Goal: Information Seeking & Learning: Learn about a topic

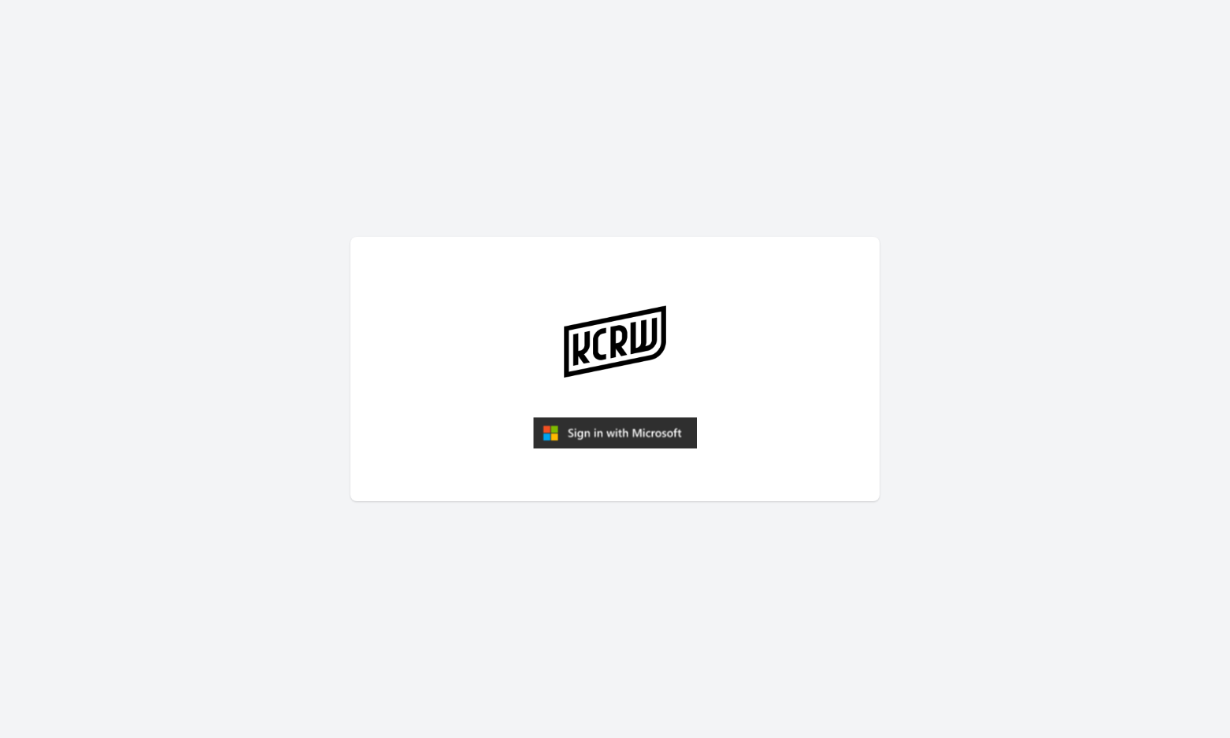
click at [628, 432] on img "submit" at bounding box center [615, 432] width 164 height 31
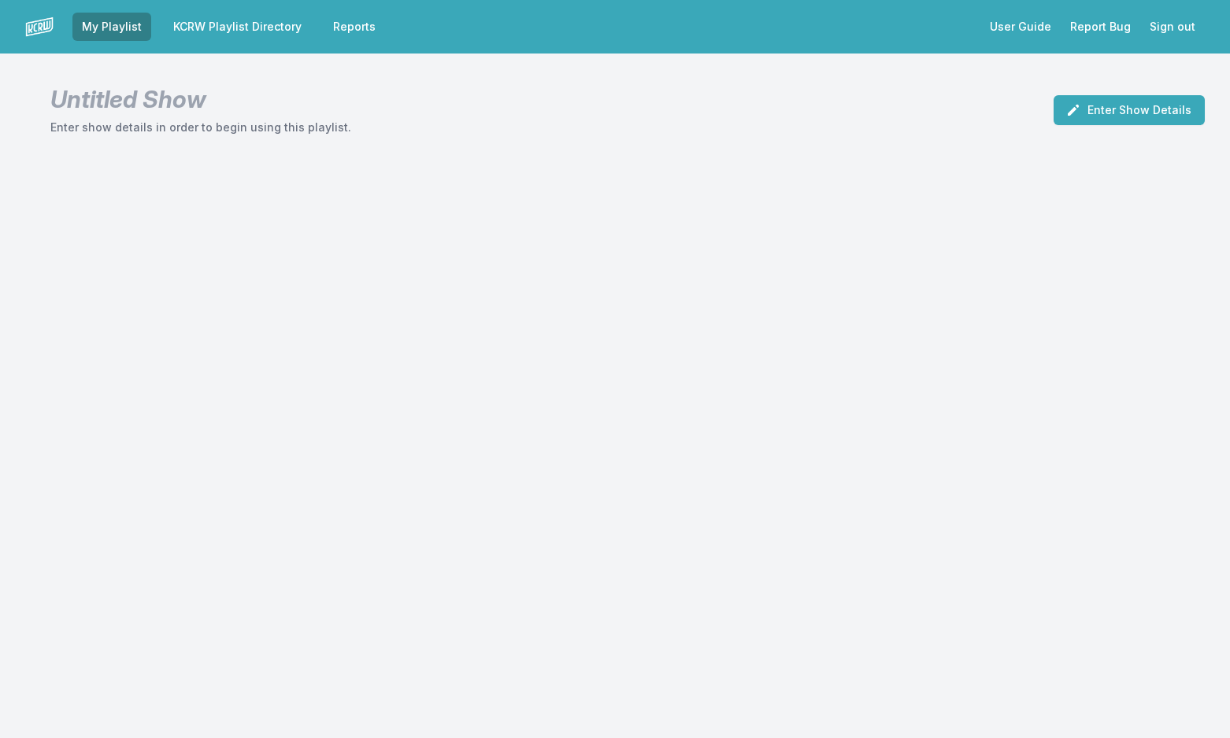
click at [278, 24] on link "KCRW Playlist Directory" at bounding box center [237, 27] width 147 height 28
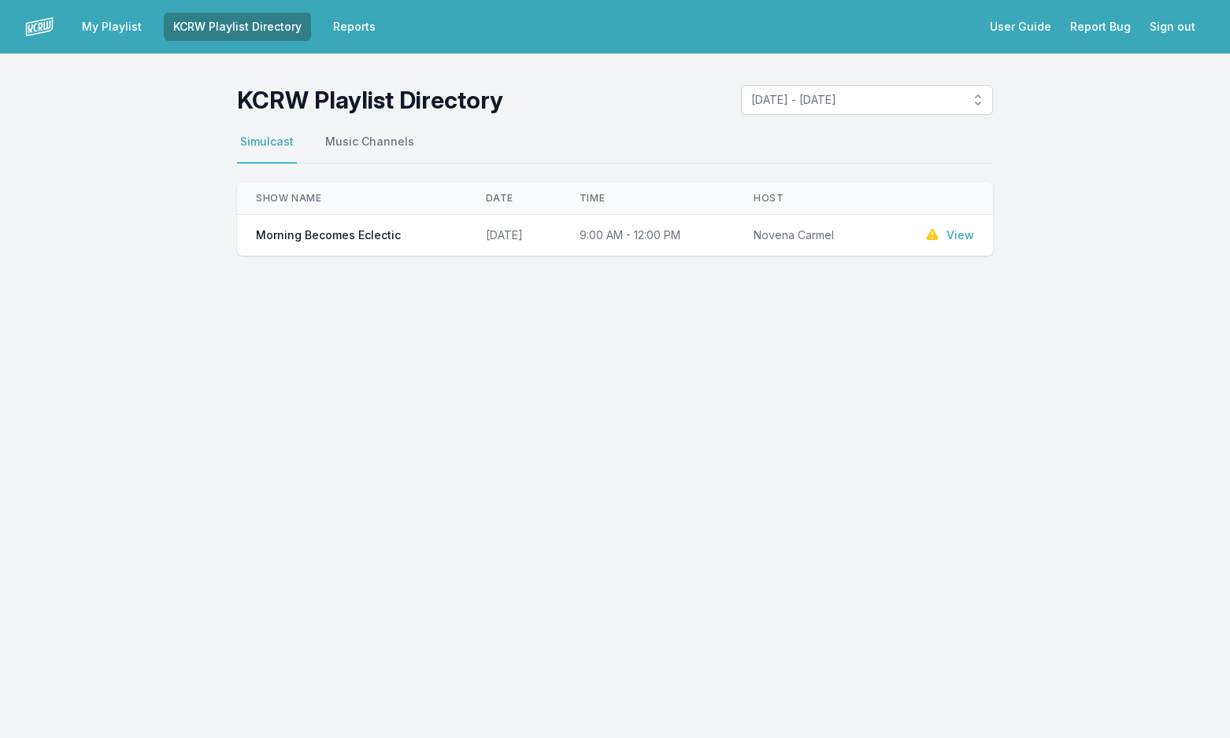
click at [960, 239] on link "View" at bounding box center [960, 235] width 28 height 16
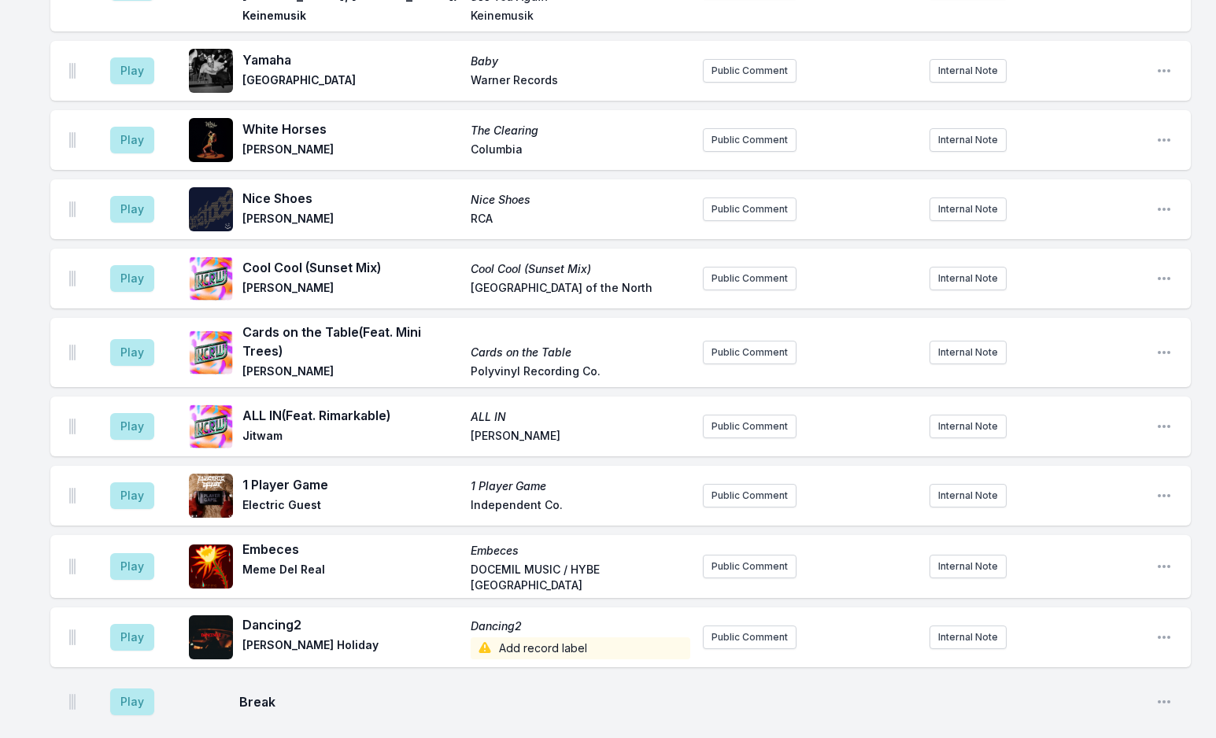
scroll to position [1417, 0]
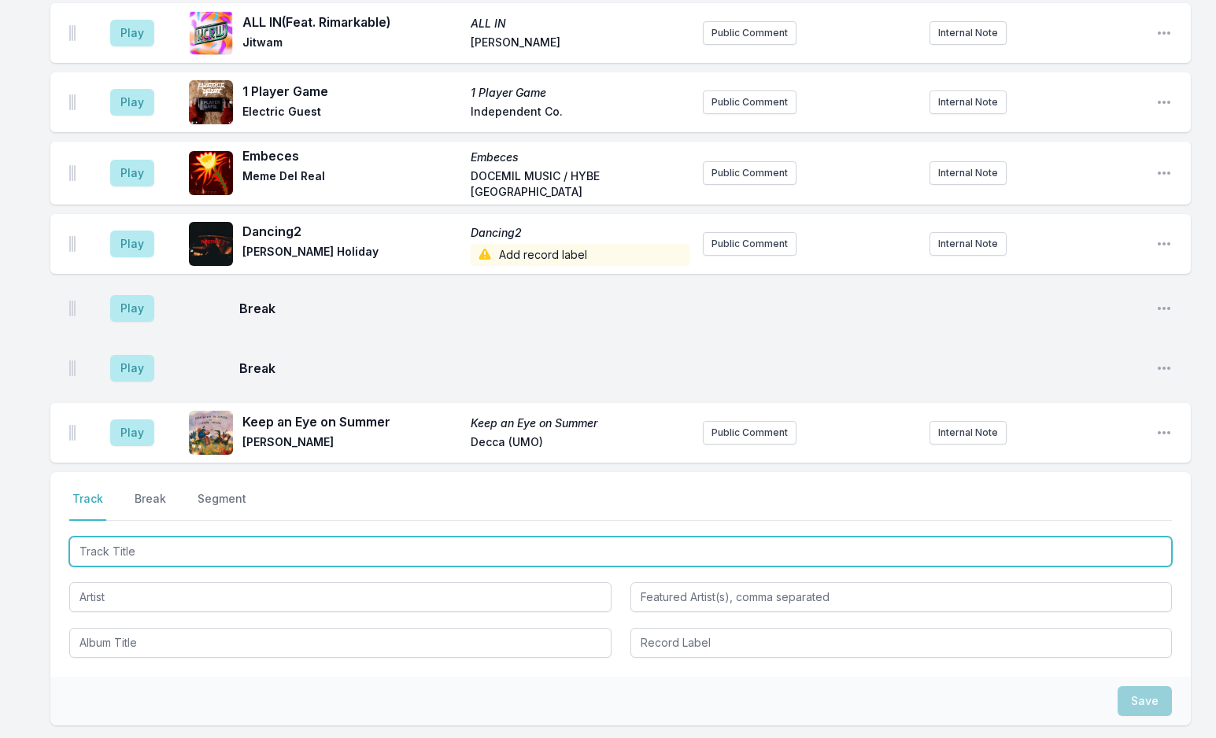
click at [237, 537] on input "Track Title" at bounding box center [620, 552] width 1103 height 30
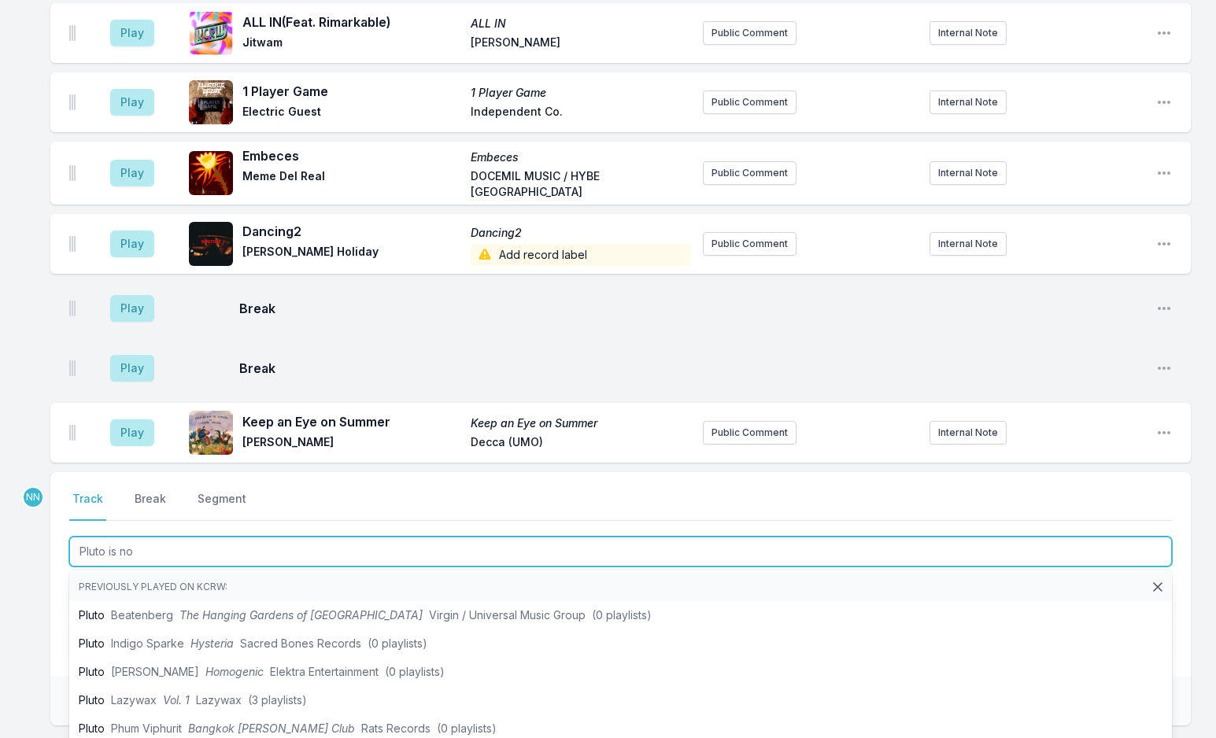
type input "Pluto is not"
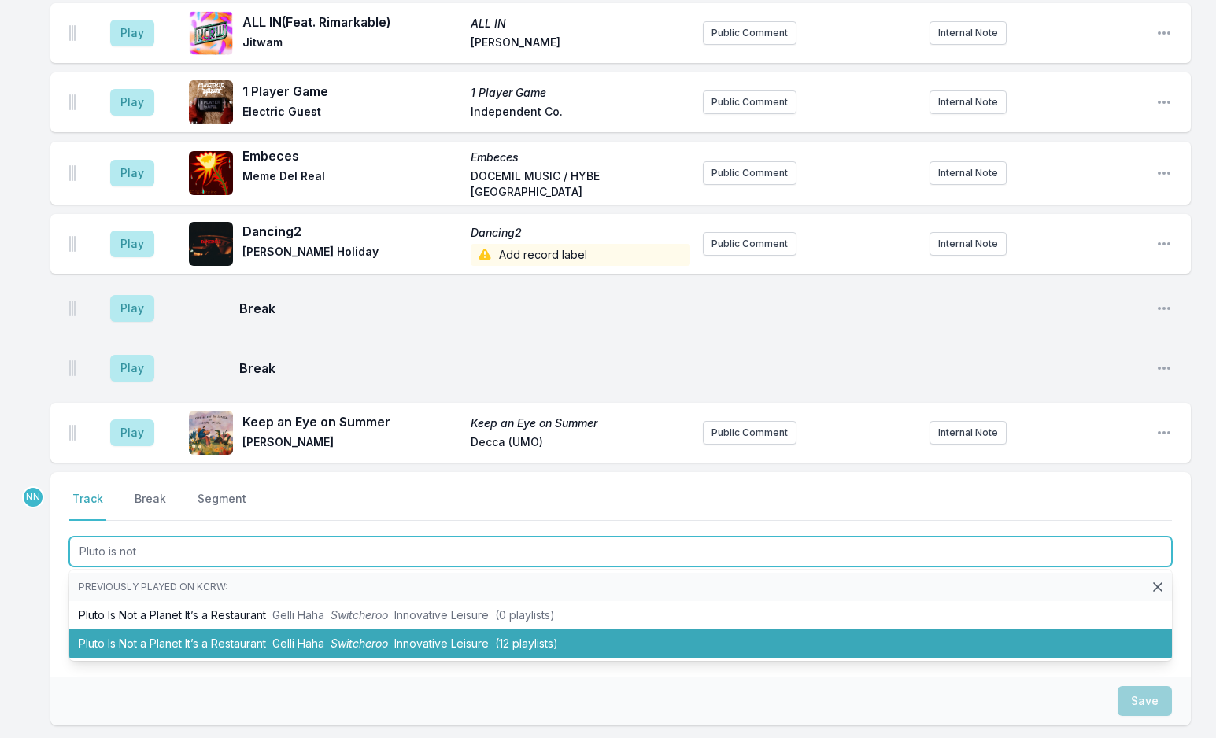
click at [272, 632] on li "Pluto Is Not a Planet It’s a Restaurant Gelli Haha Switcheroo Innovative Leisur…" at bounding box center [620, 644] width 1103 height 28
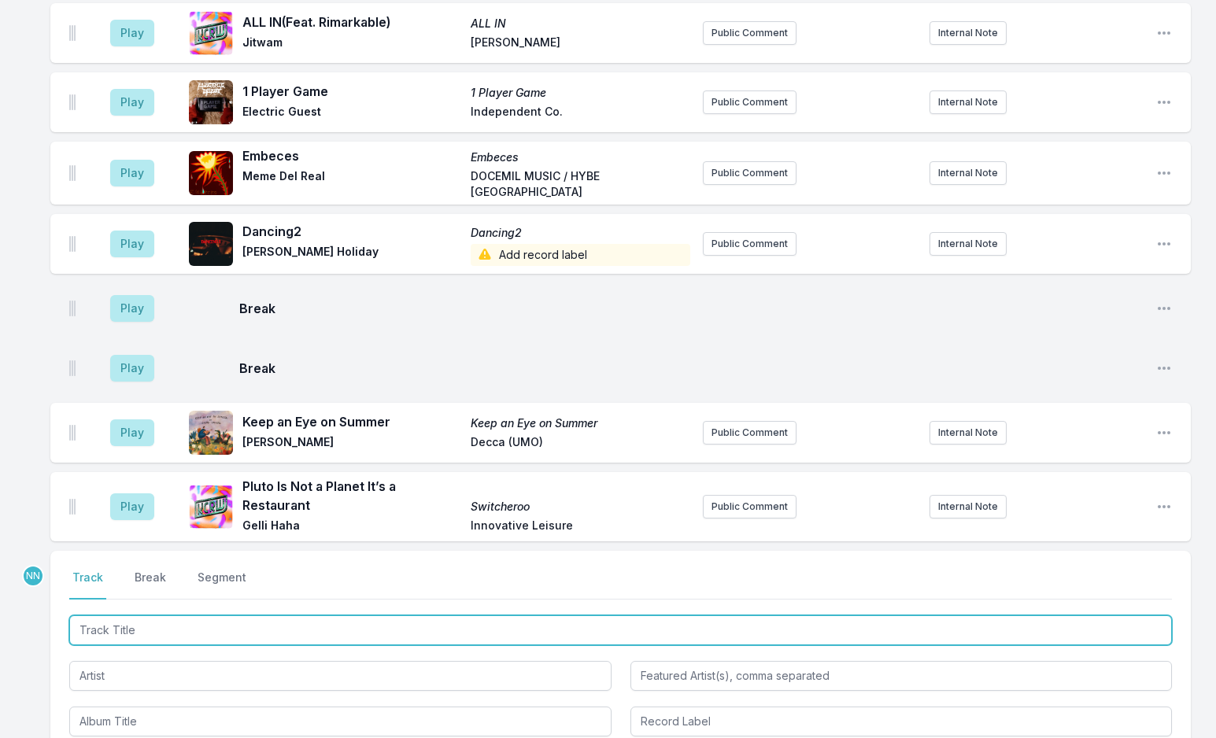
scroll to position [1496, 0]
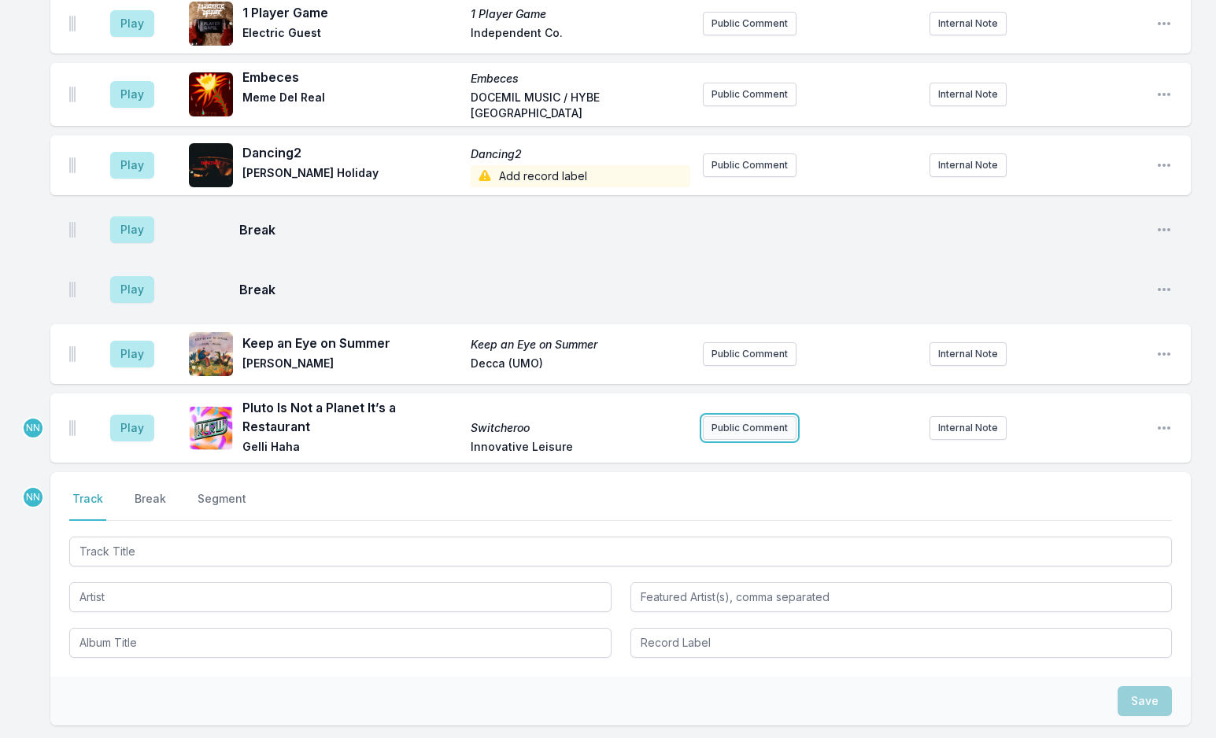
click at [759, 416] on button "Public Comment" at bounding box center [750, 428] width 94 height 24
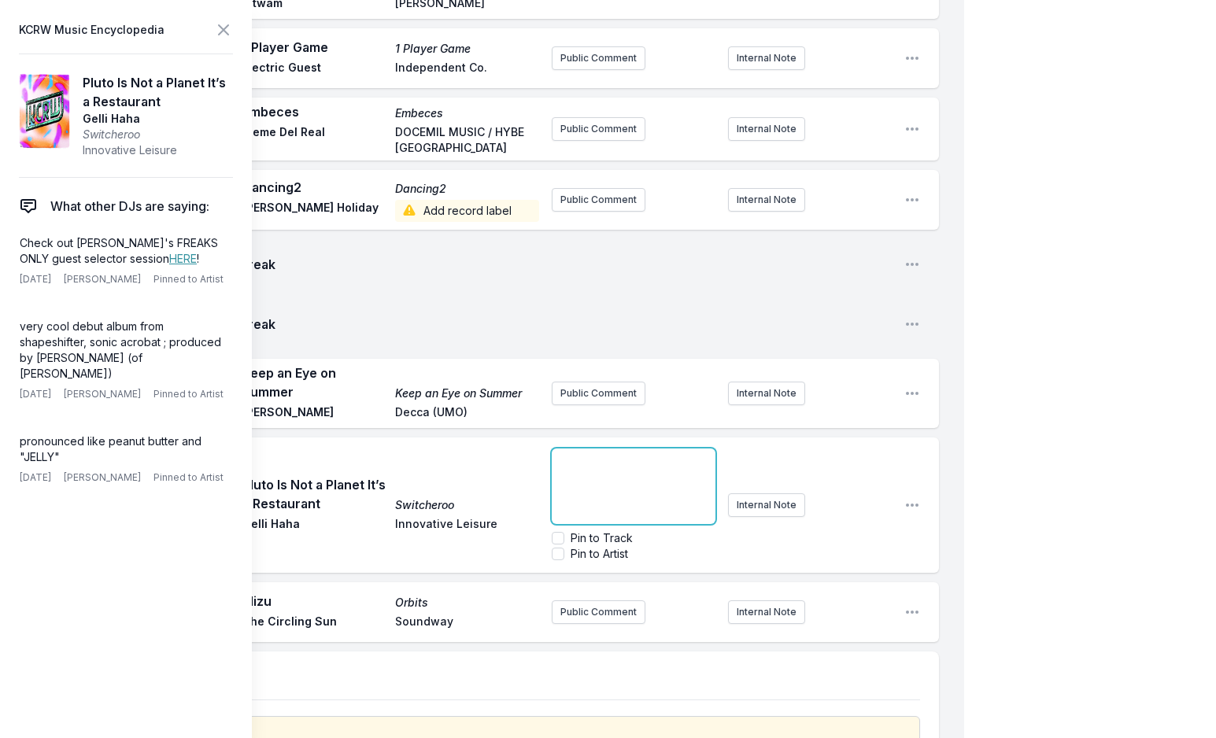
scroll to position [1615, 0]
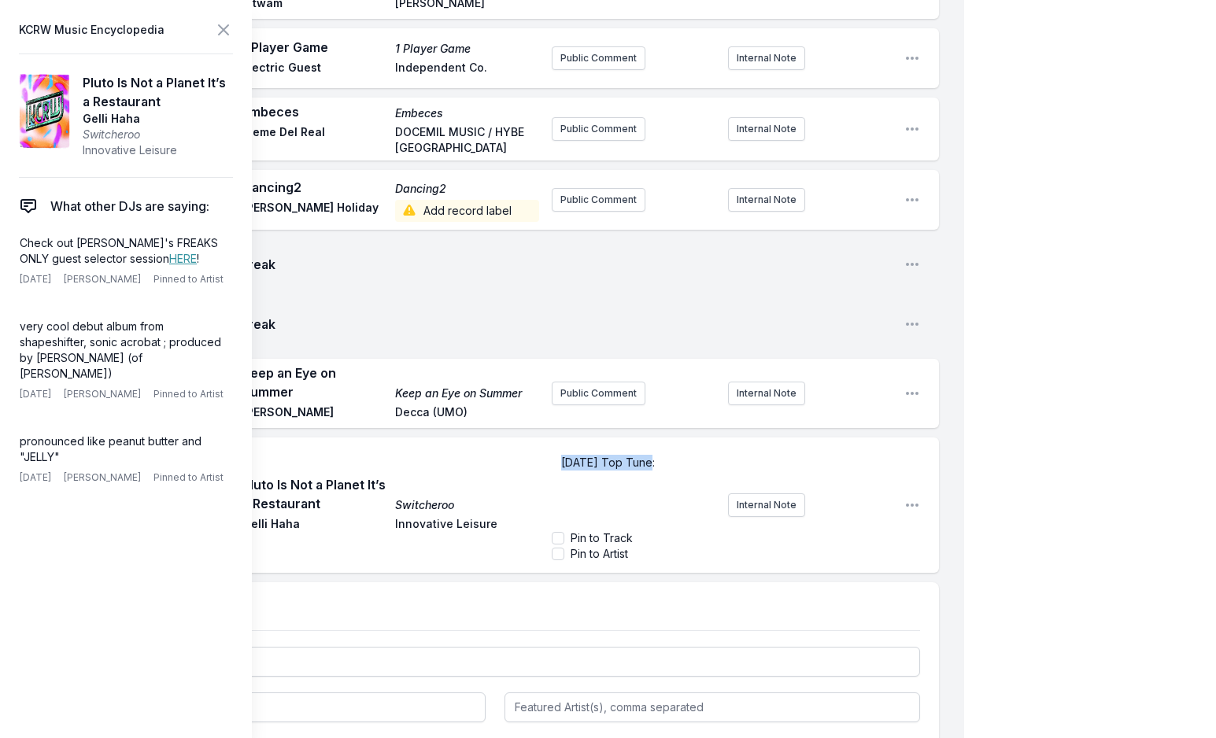
drag, startPoint x: 654, startPoint y: 419, endPoint x: 483, endPoint y: 420, distance: 171.6
click at [483, 438] on div "Play Pluto Is Not a Planet It’s a Restaurant Switcheroo Gelli Haha Innovative L…" at bounding box center [494, 505] width 889 height 135
drag, startPoint x: 655, startPoint y: 420, endPoint x: 501, endPoint y: 420, distance: 154.3
click at [501, 438] on div "Play Pluto Is Not a Planet It’s a Restaurant Switcheroo Gelli Haha Innovative L…" at bounding box center [494, 505] width 889 height 135
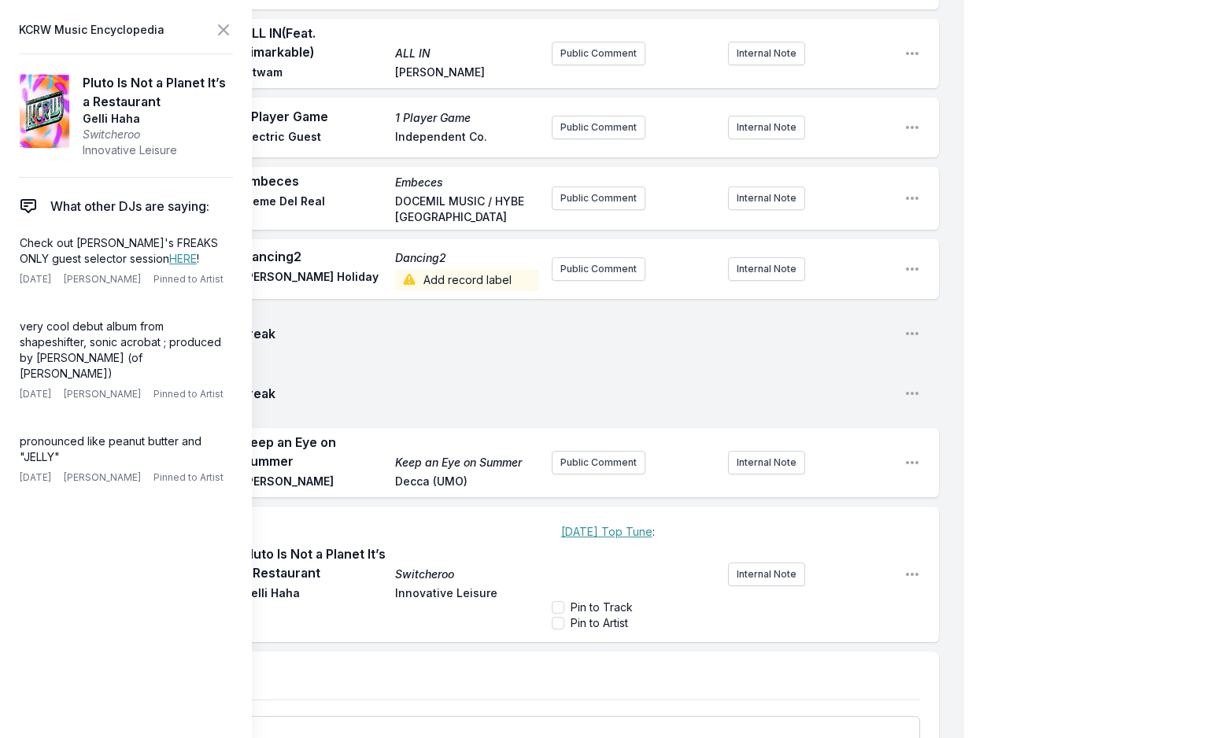
scroll to position [1685, 0]
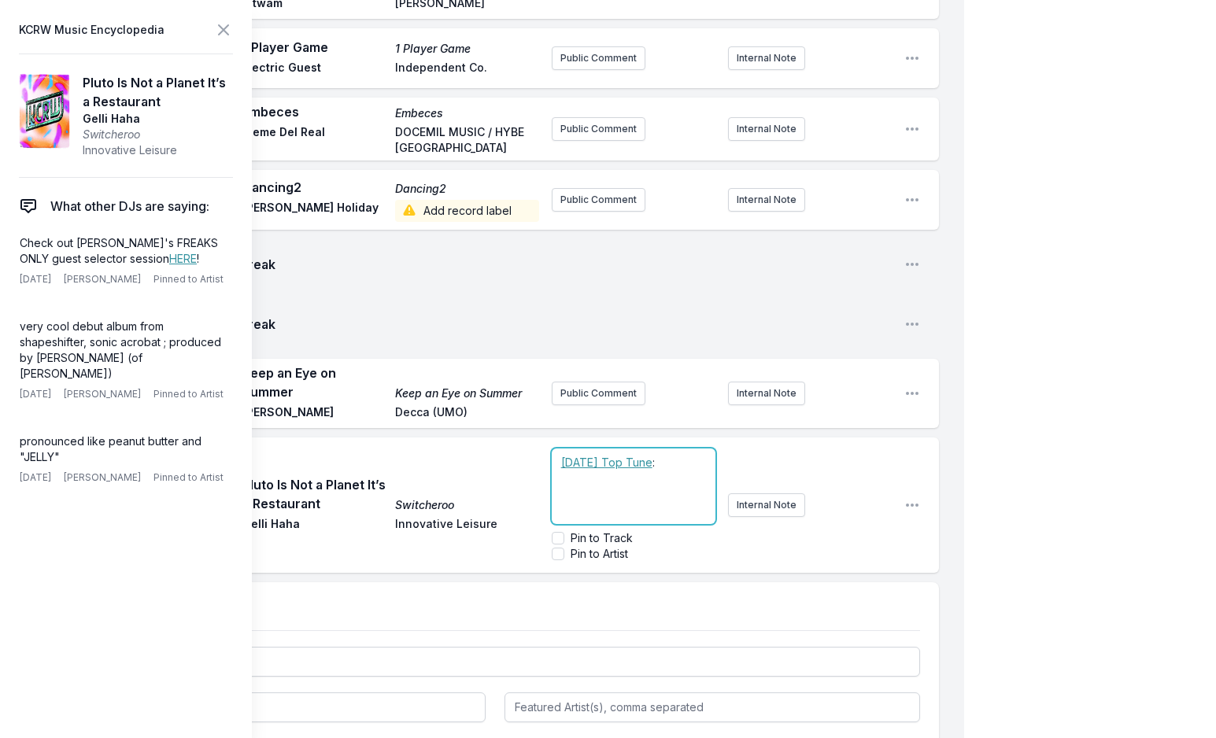
click at [692, 455] on p "﻿ [DATE] Top Tune :" at bounding box center [633, 463] width 145 height 16
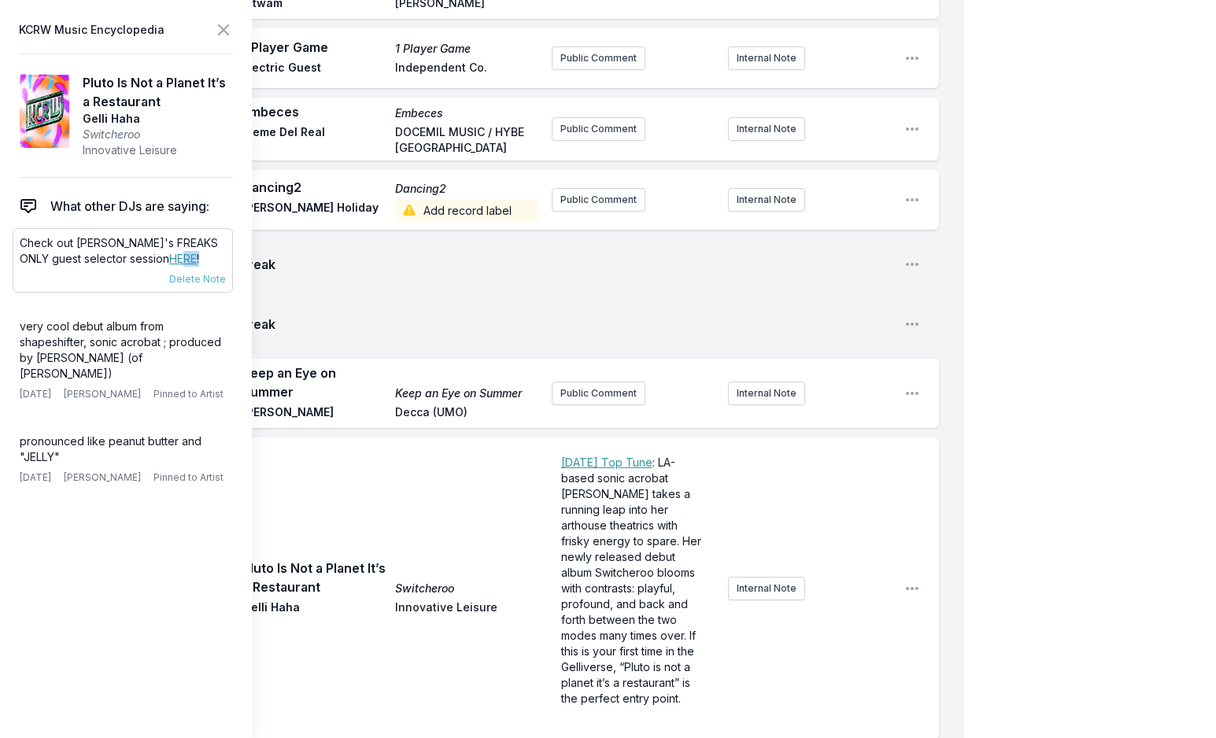
scroll to position [0, 0]
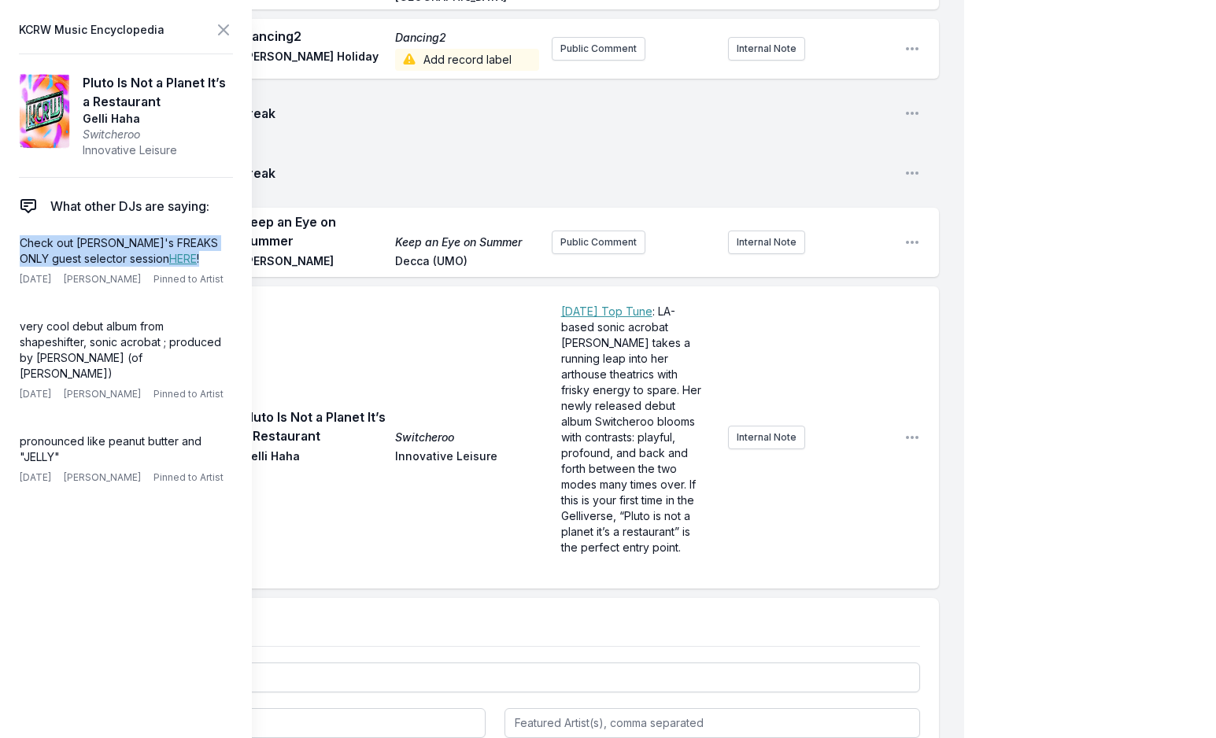
drag, startPoint x: 198, startPoint y: 261, endPoint x: 3, endPoint y: 243, distance: 196.1
click at [3, 243] on aside "KCRW Music Encyclopedia Pluto Is Not a Planet It’s a Restaurant Gelli Haha Swit…" at bounding box center [126, 369] width 252 height 738
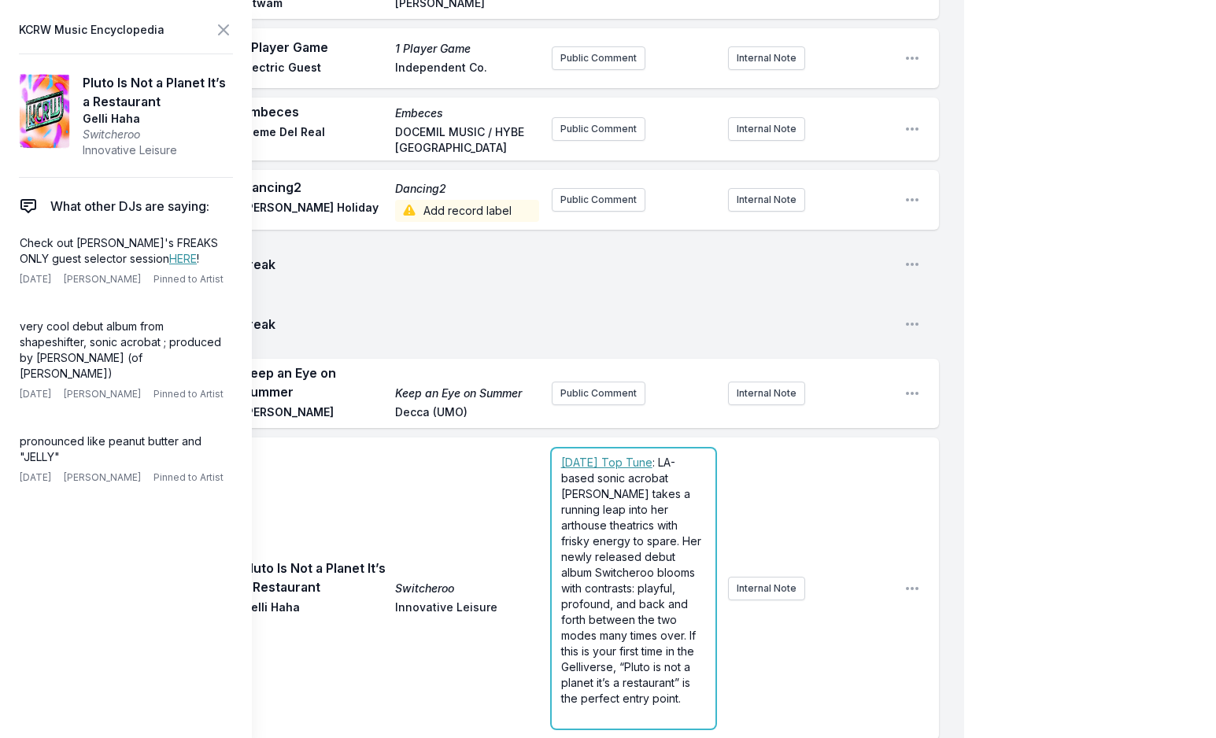
click at [693, 490] on form "﻿ [DATE] Top Tune : LA-based sonic acrobat [PERSON_NAME] takes a running leap i…" at bounding box center [634, 589] width 164 height 280
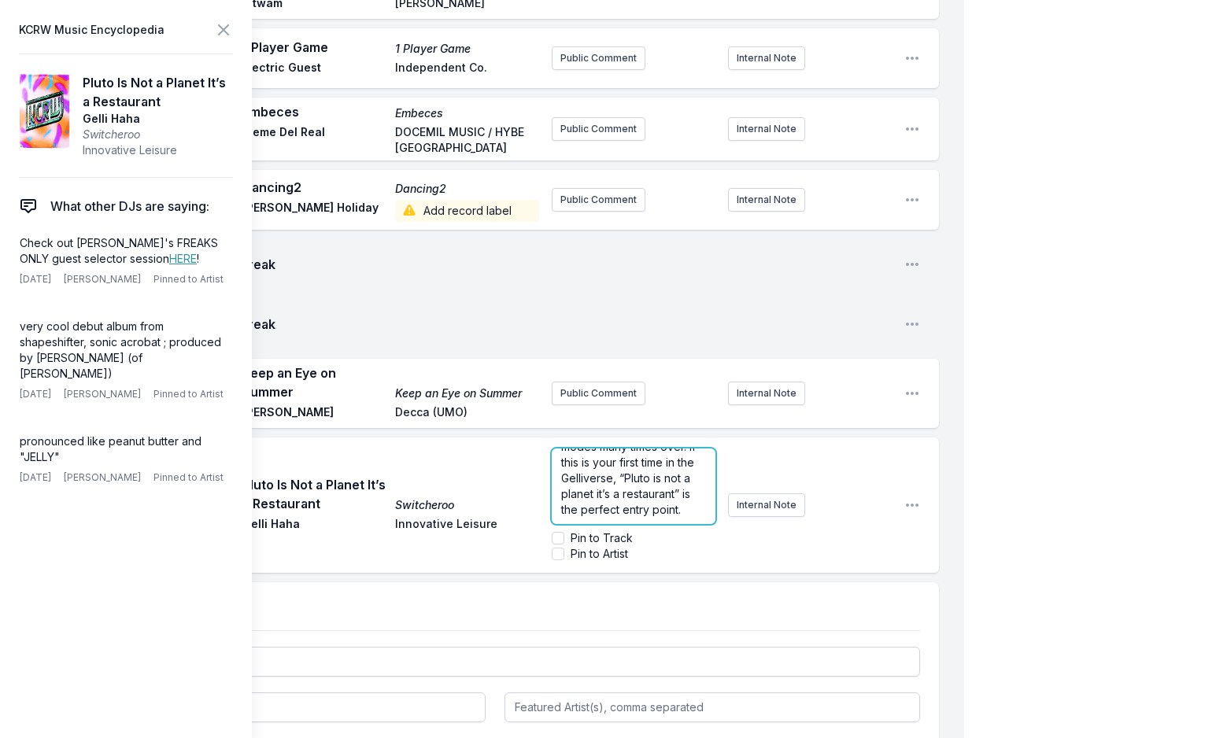
scroll to position [220, 0]
click at [685, 502] on p "﻿" at bounding box center [633, 510] width 145 height 16
click at [169, 255] on link "HERE" at bounding box center [183, 258] width 28 height 13
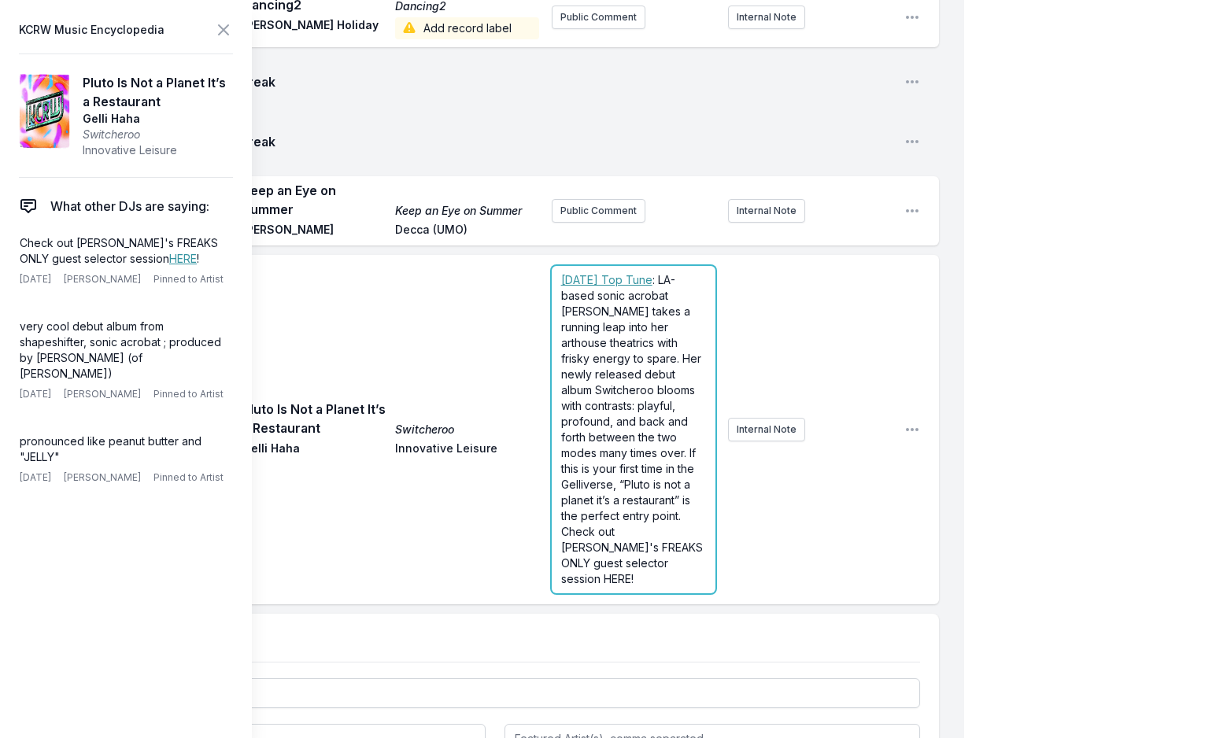
scroll to position [1685, 0]
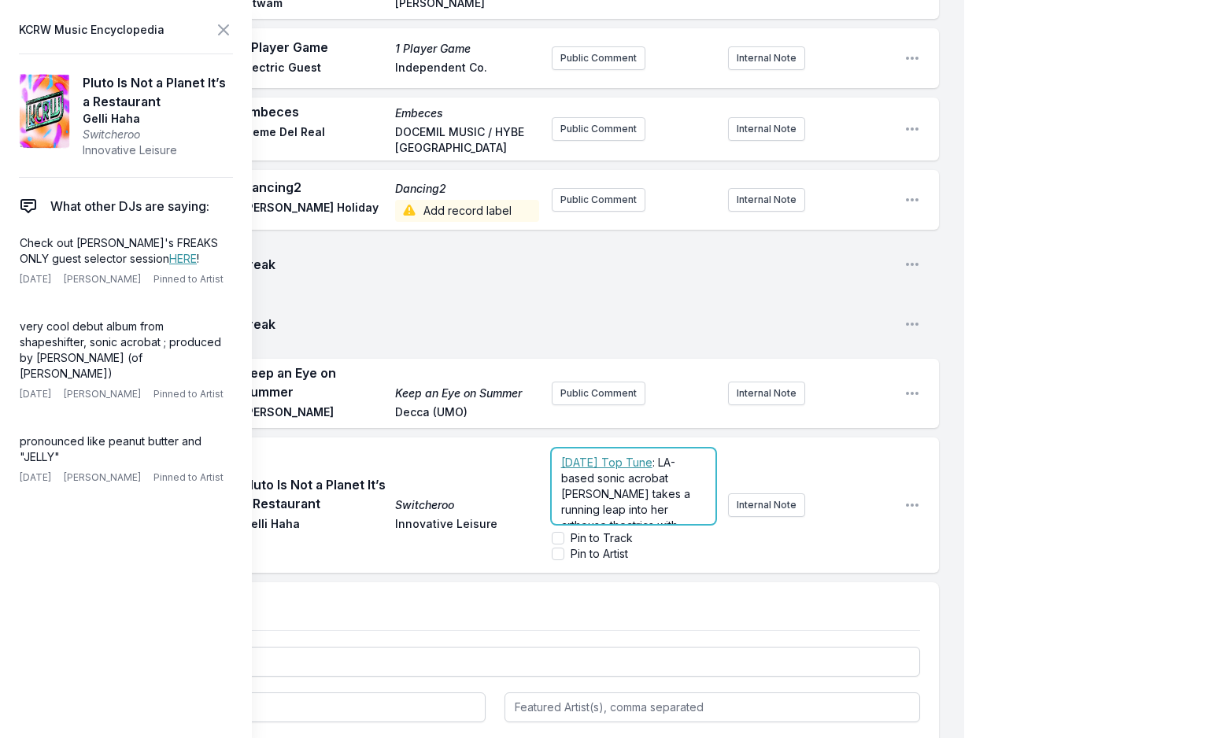
drag, startPoint x: 650, startPoint y: 506, endPoint x: 664, endPoint y: 506, distance: 13.4
click at [664, 506] on form "﻿ [DATE] Top Tune : LA-based sonic acrobat [PERSON_NAME] takes a running leap i…" at bounding box center [634, 505] width 164 height 113
drag, startPoint x: 648, startPoint y: 471, endPoint x: 674, endPoint y: 466, distance: 26.4
click at [674, 466] on span "Check out [PERSON_NAME]'s FREAKS ONLY guest selector session HERE!" at bounding box center [633, 486] width 145 height 61
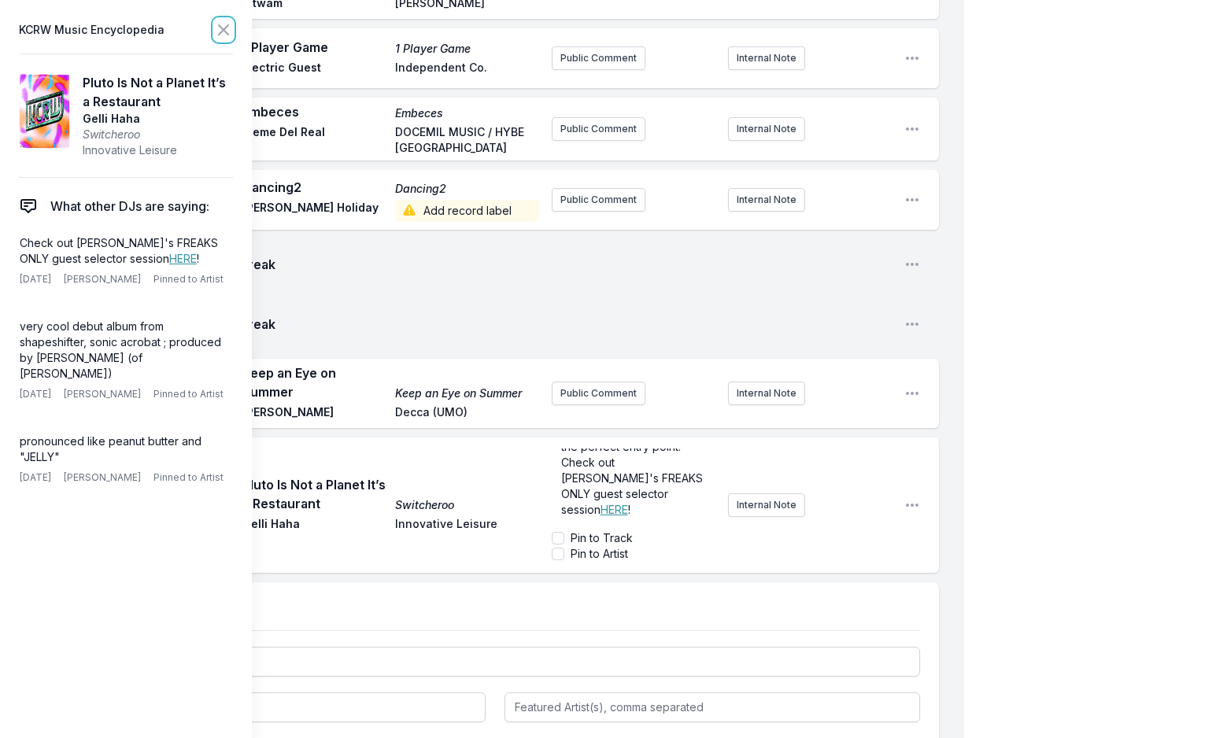
click at [223, 20] on button at bounding box center [223, 30] width 19 height 22
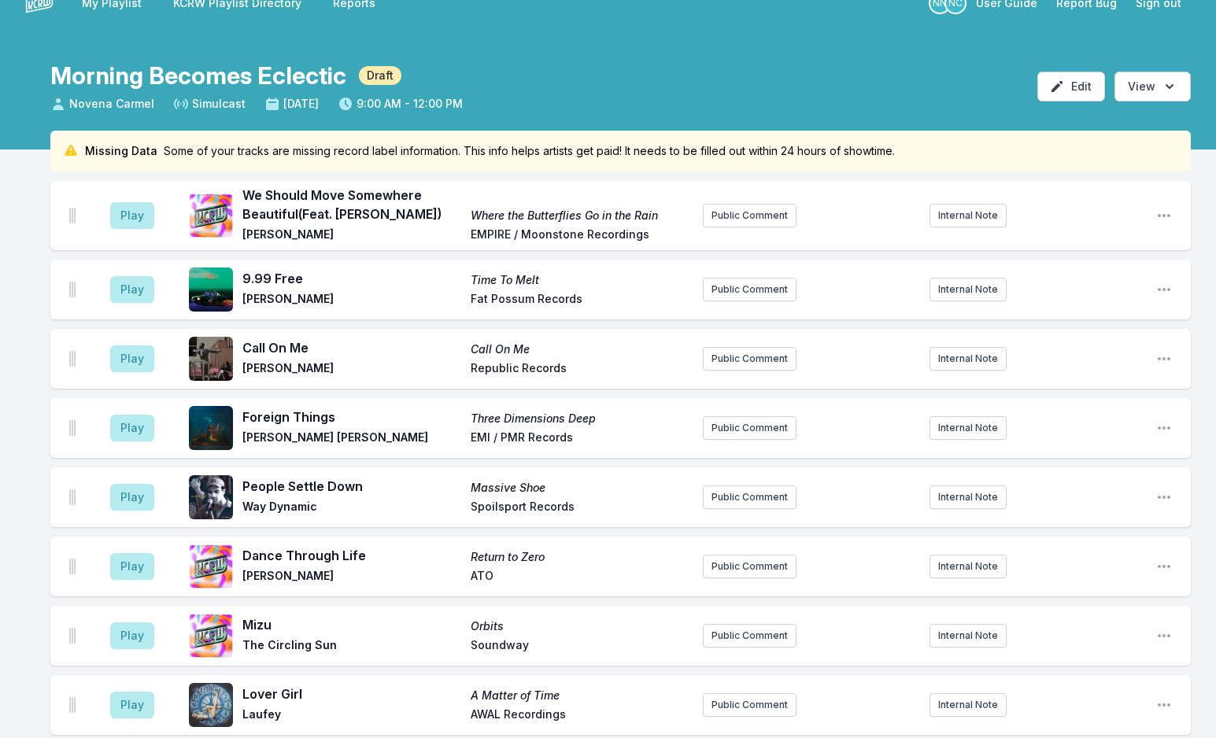
scroll to position [0, 0]
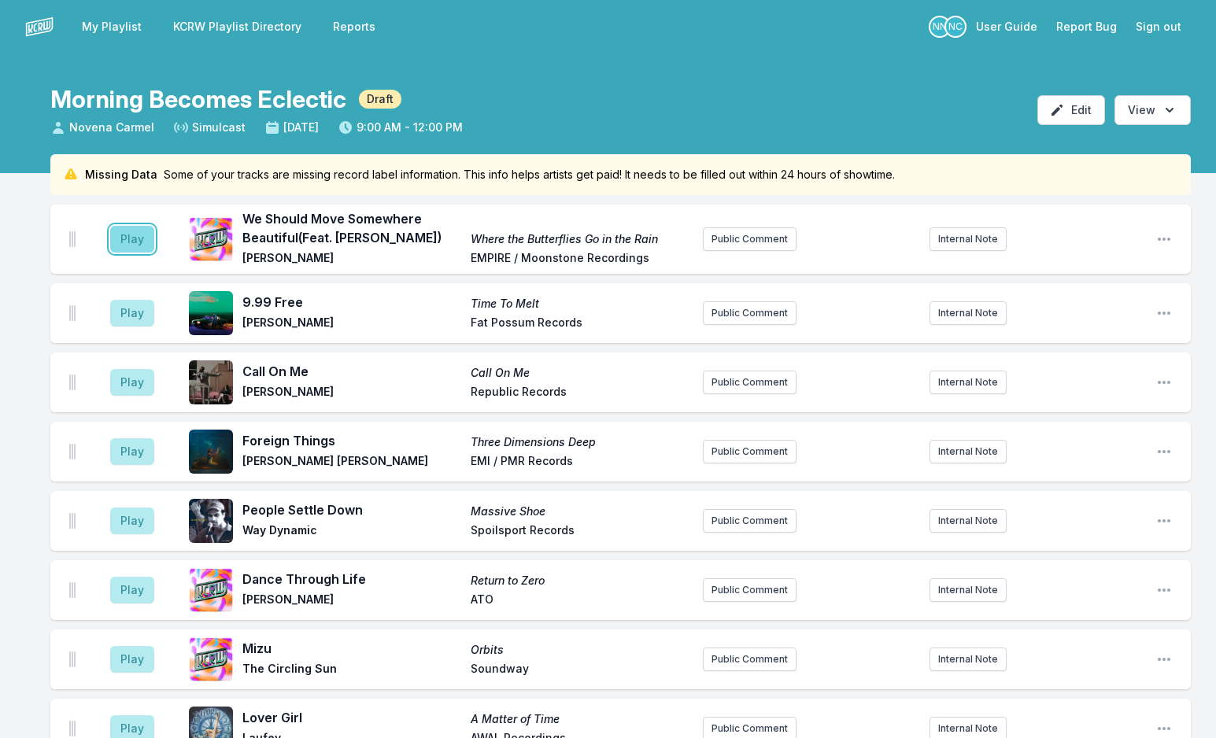
click at [142, 239] on button "Play" at bounding box center [132, 239] width 44 height 27
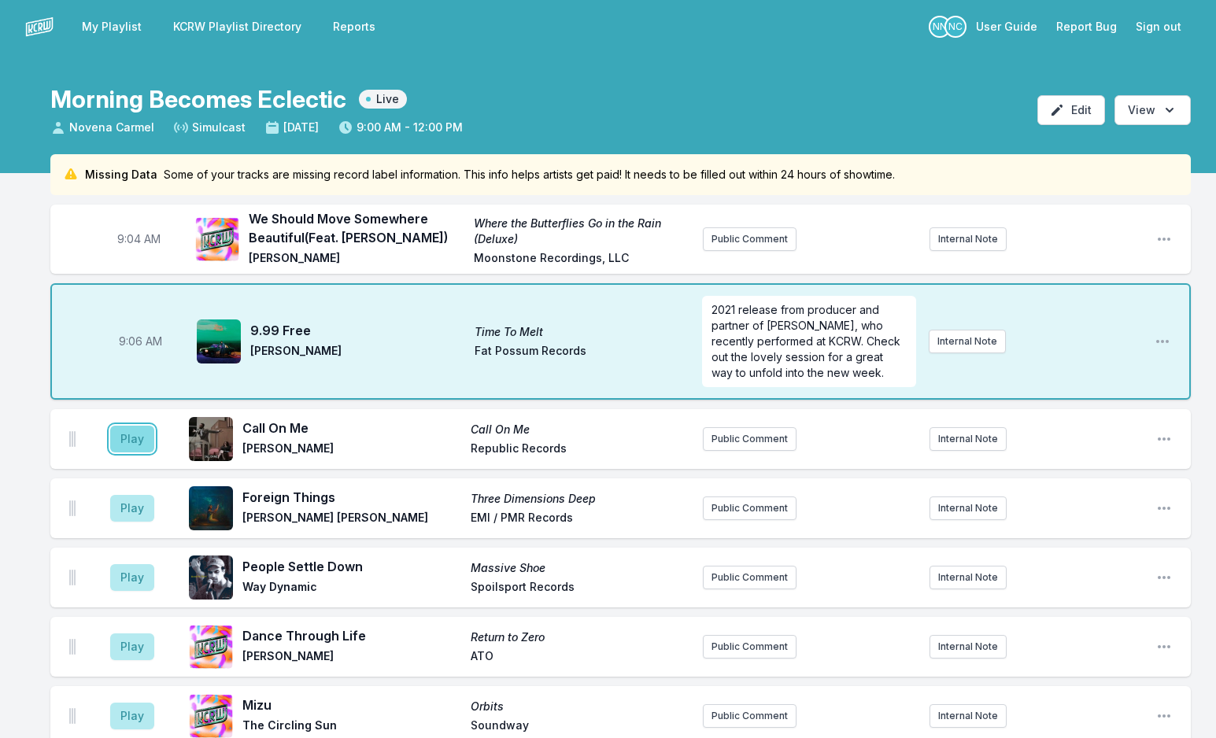
click at [129, 442] on button "Play" at bounding box center [132, 439] width 44 height 27
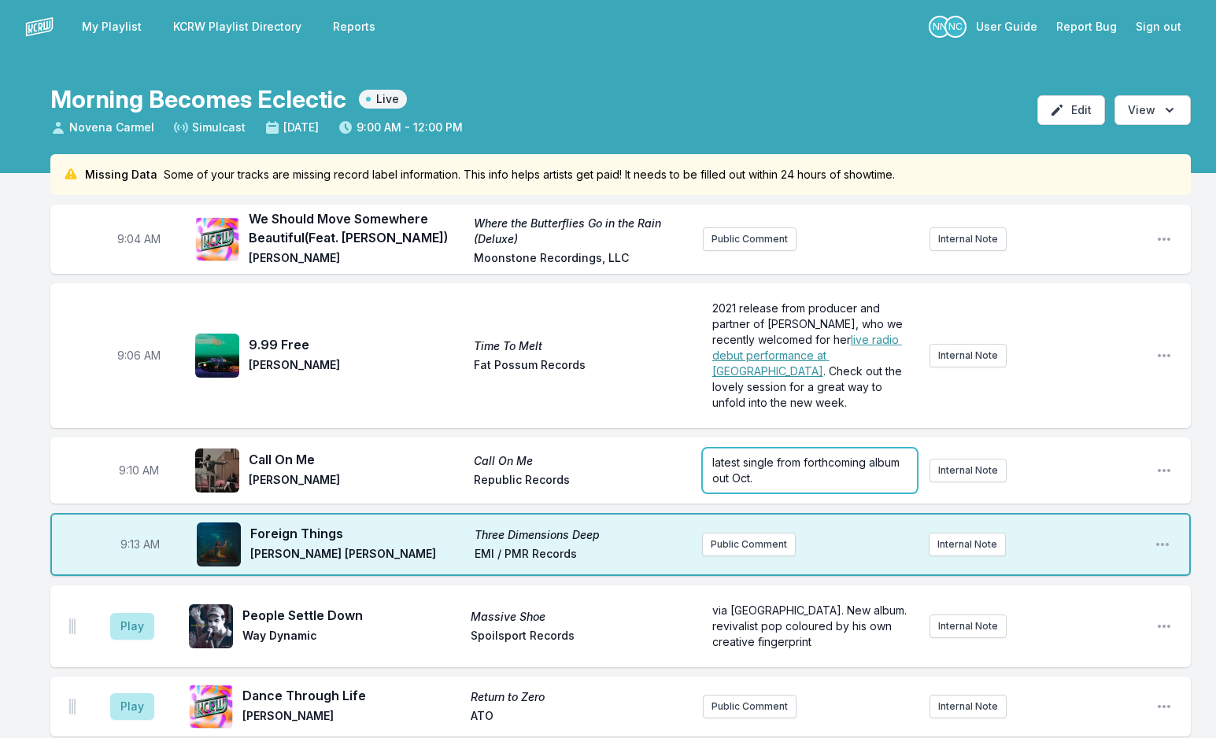
click at [773, 479] on p "latest single from forthcoming album out Oct." at bounding box center [809, 470] width 195 height 31
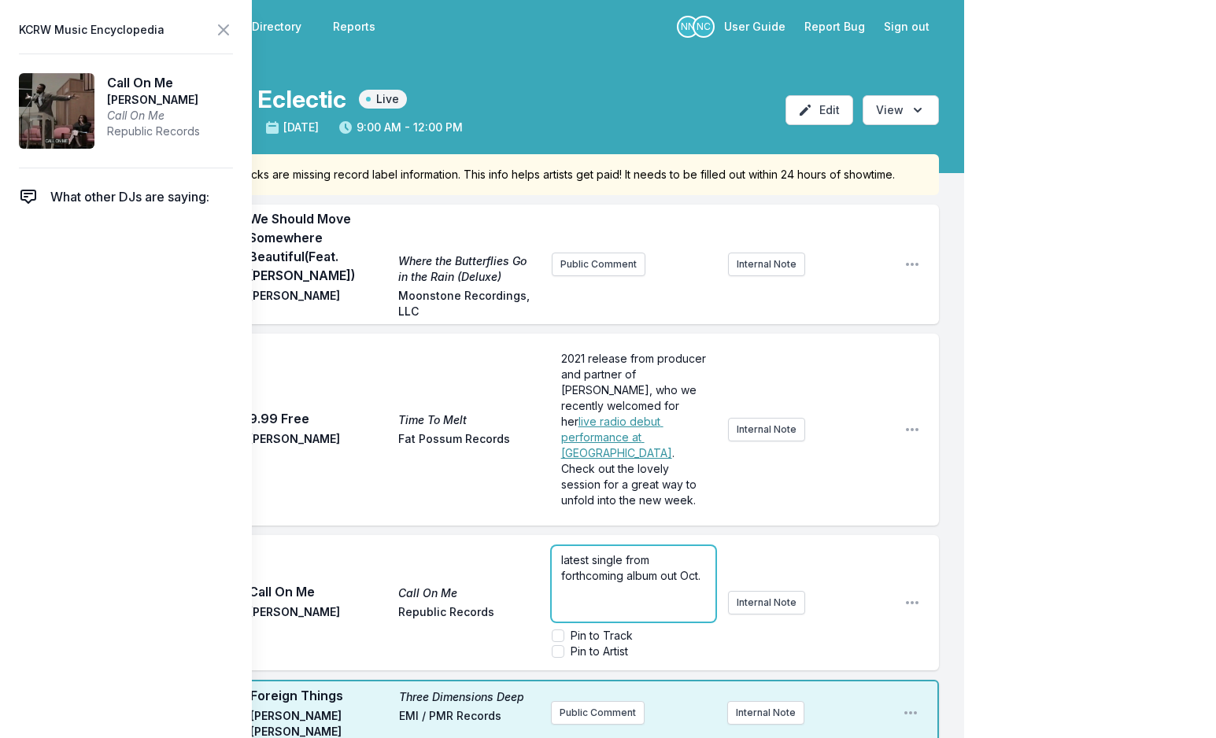
click at [656, 553] on span "latest single from forthcoming album out Oct." at bounding box center [630, 567] width 139 height 29
click at [652, 565] on div "latest single from forthcoming album, Son of Spergy, out Oct." at bounding box center [634, 584] width 164 height 76
click at [222, 27] on icon at bounding box center [223, 29] width 19 height 19
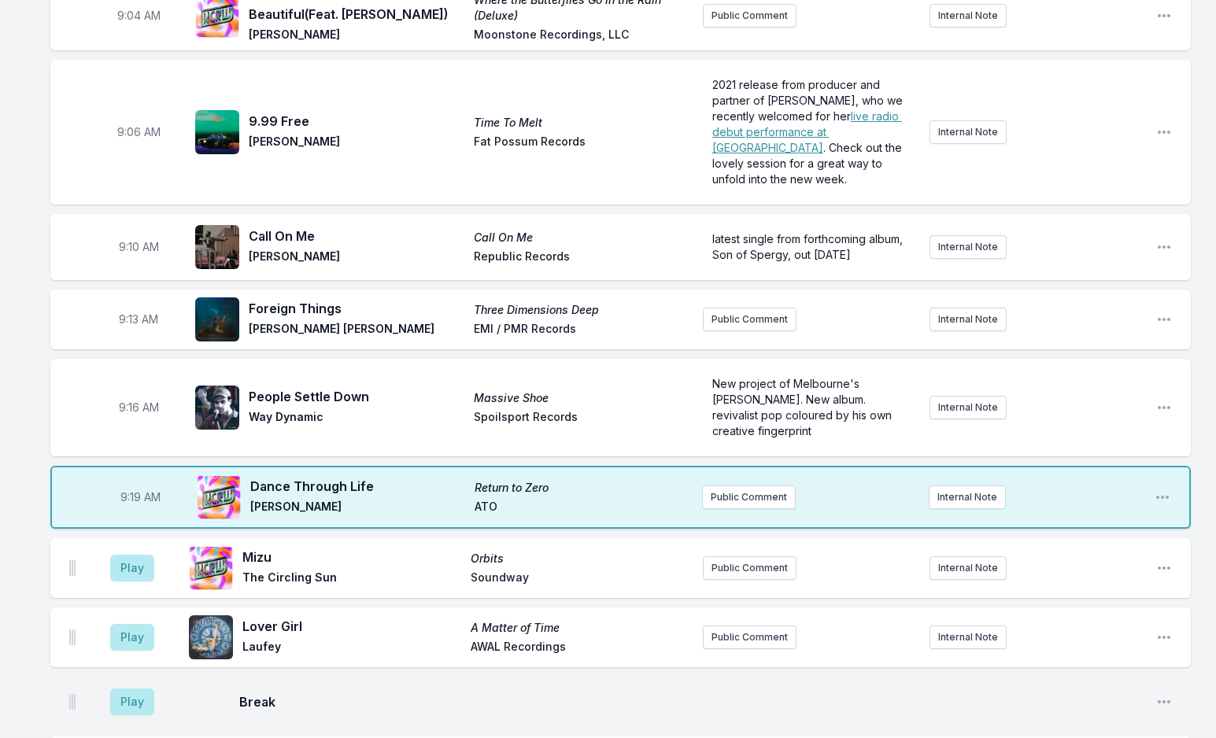
scroll to position [315, 0]
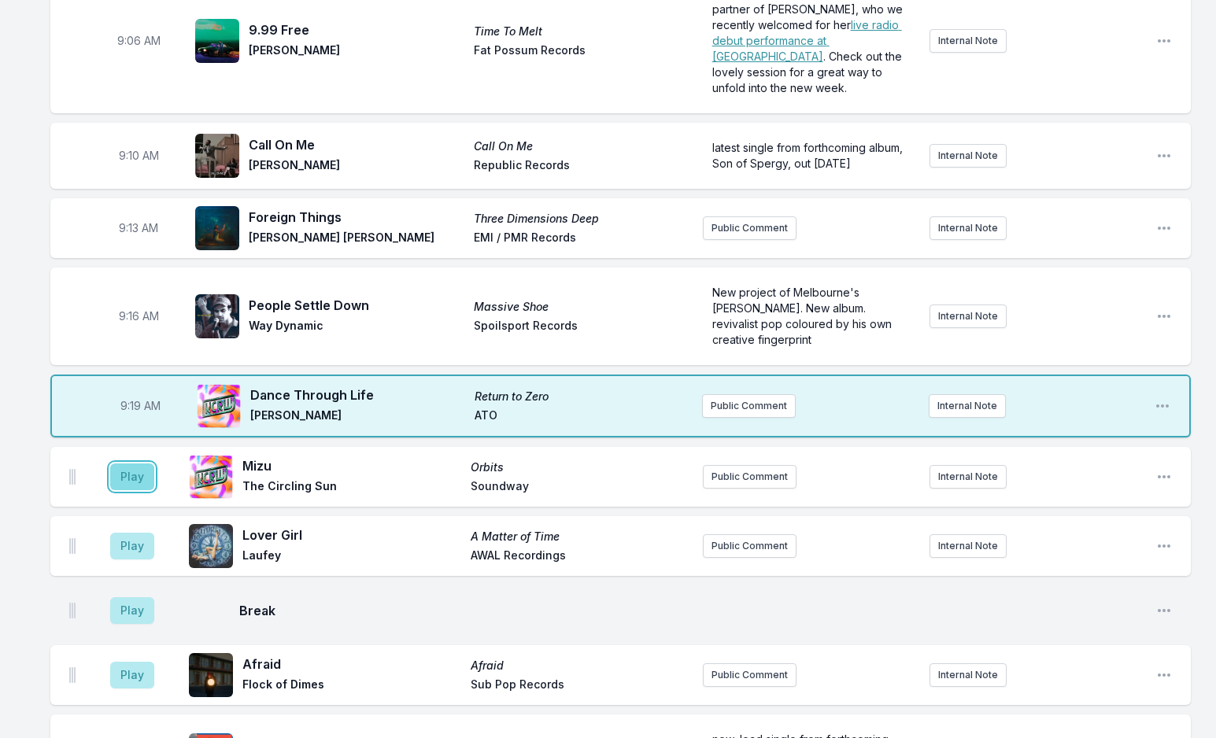
click at [144, 484] on button "Play" at bounding box center [132, 477] width 44 height 27
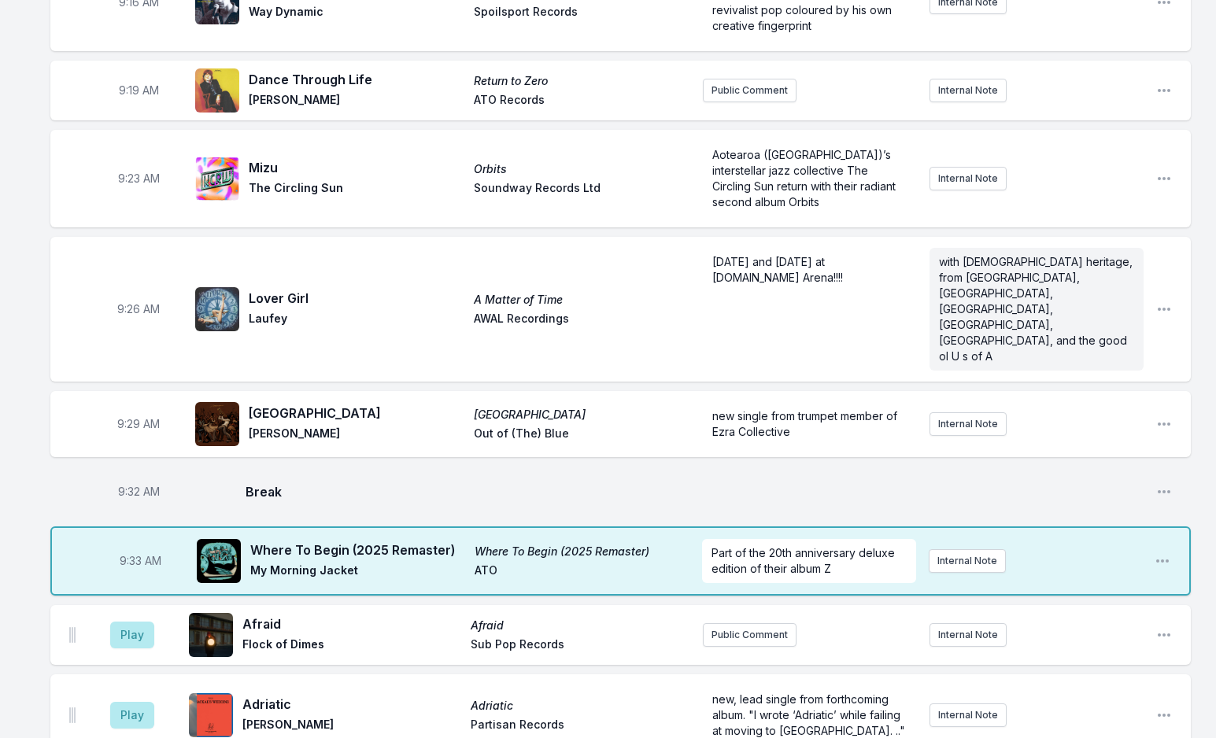
scroll to position [630, 0]
